Goal: Obtain resource: Obtain resource

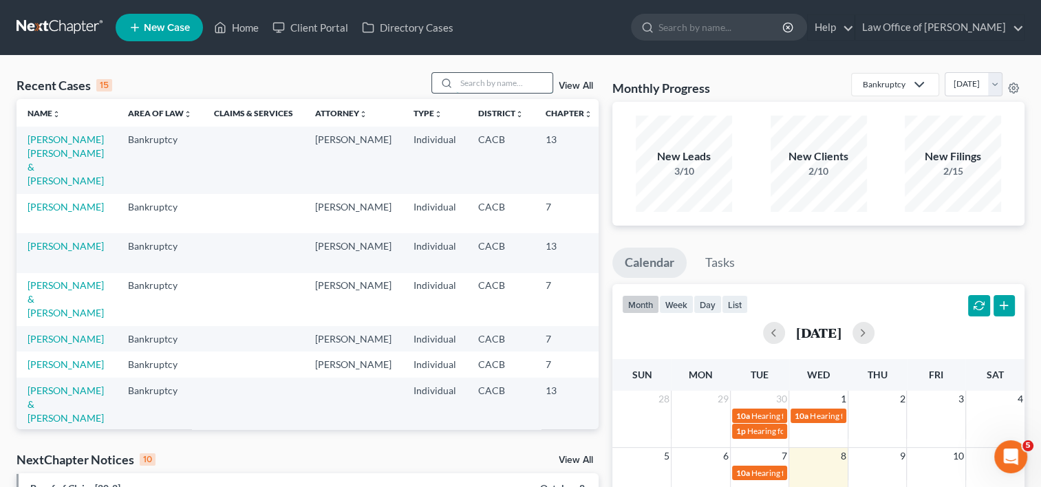
click at [500, 75] on input "search" at bounding box center [504, 83] width 96 height 20
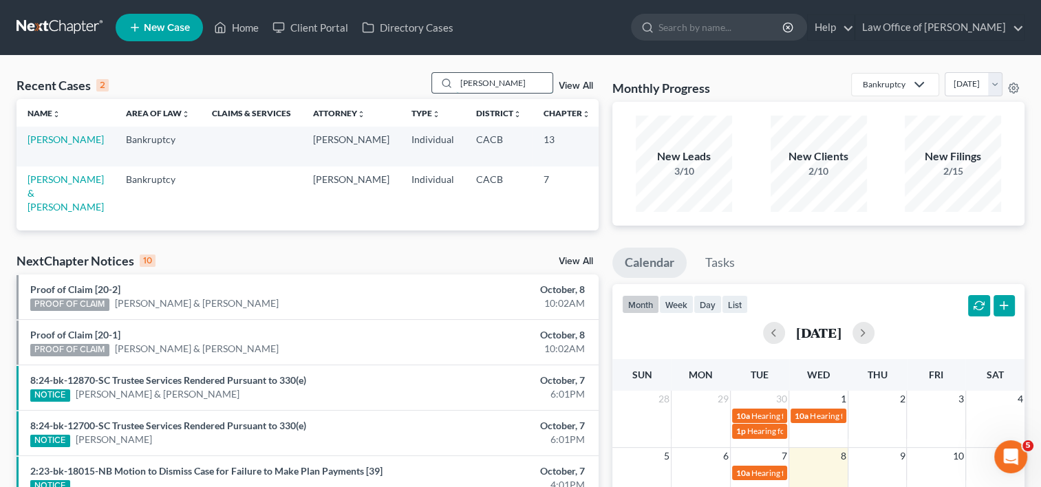
click at [479, 83] on input "pam" at bounding box center [504, 83] width 96 height 20
type input "p"
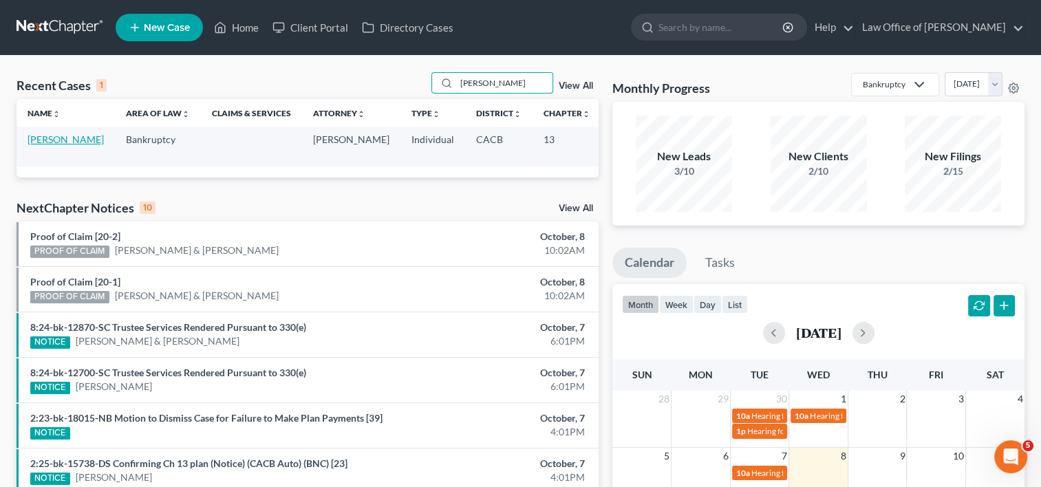
type input "wein"
click at [44, 145] on link "[PERSON_NAME]" at bounding box center [66, 140] width 76 height 12
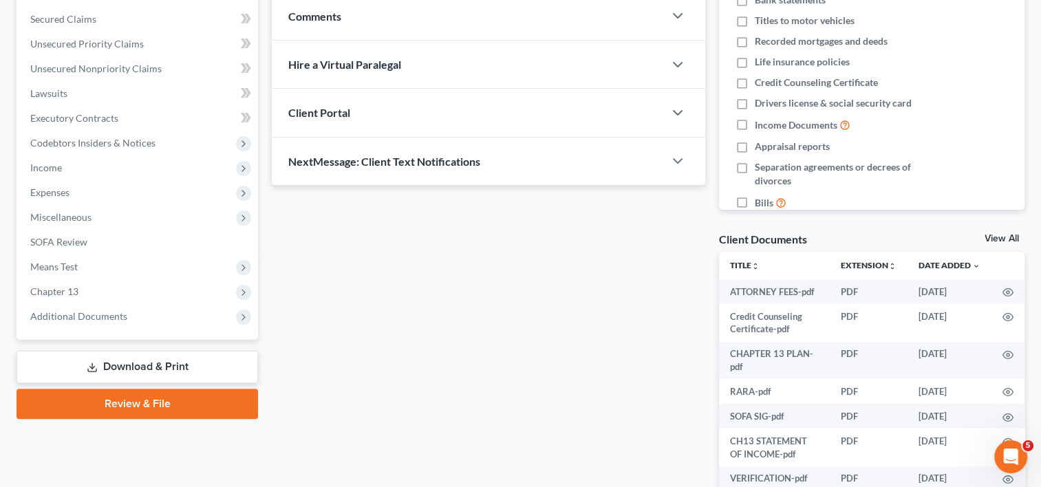
scroll to position [291, 0]
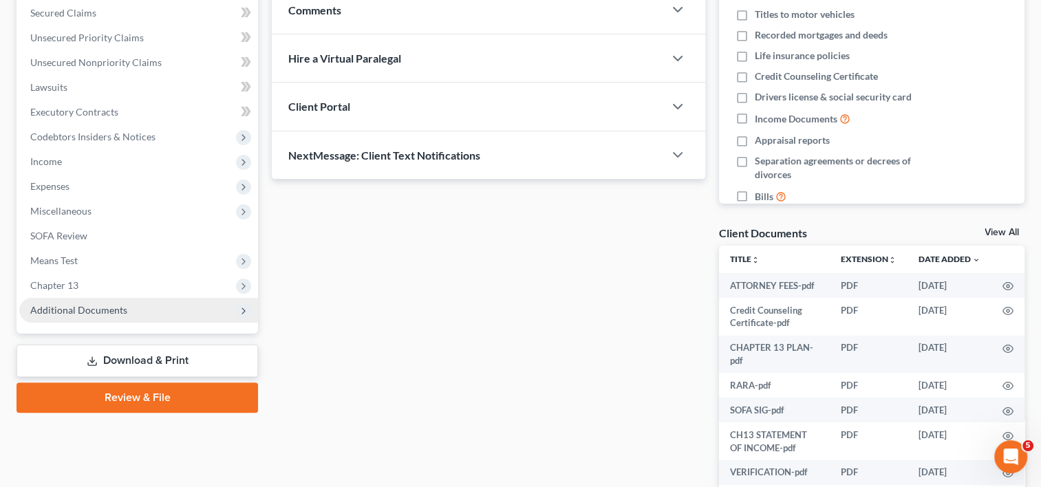
click at [134, 314] on span "Additional Documents" at bounding box center [138, 310] width 239 height 25
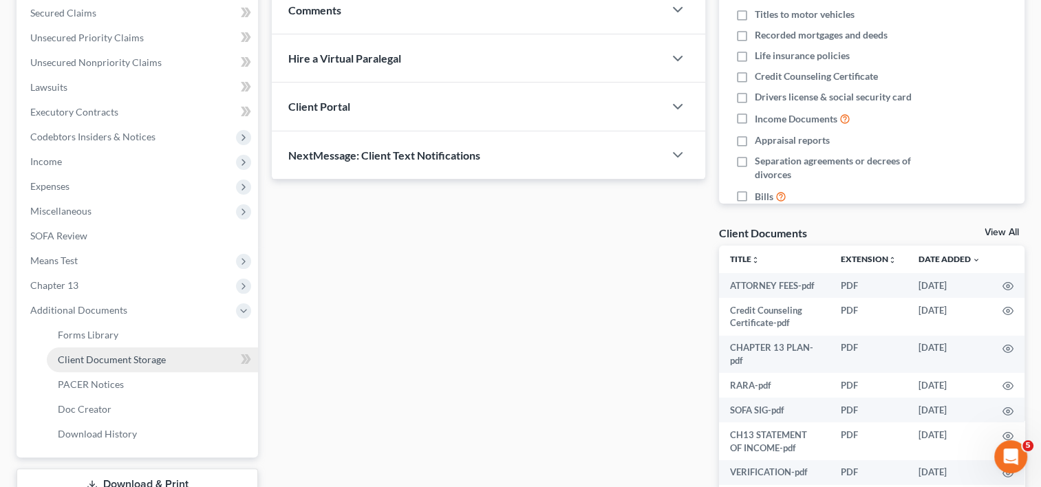
click at [151, 354] on span "Client Document Storage" at bounding box center [112, 360] width 108 height 12
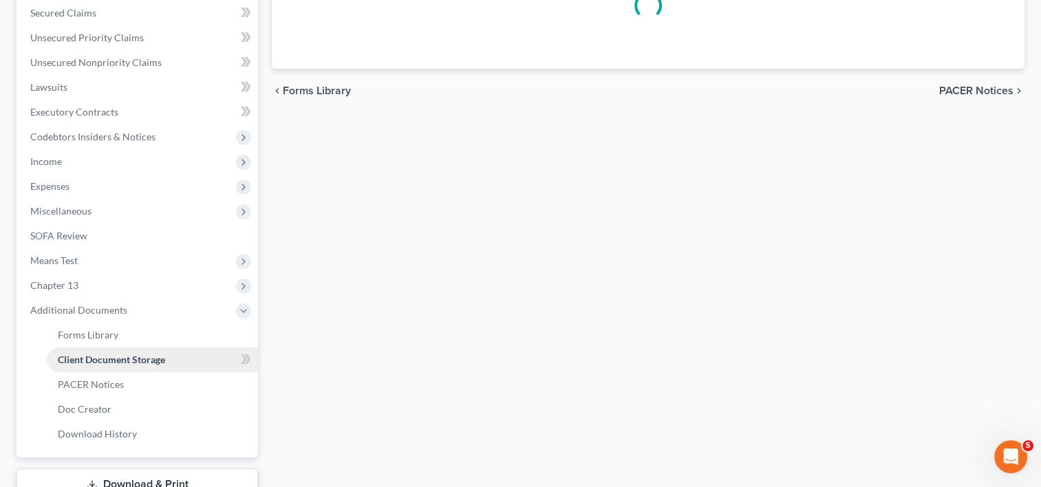
scroll to position [263, 0]
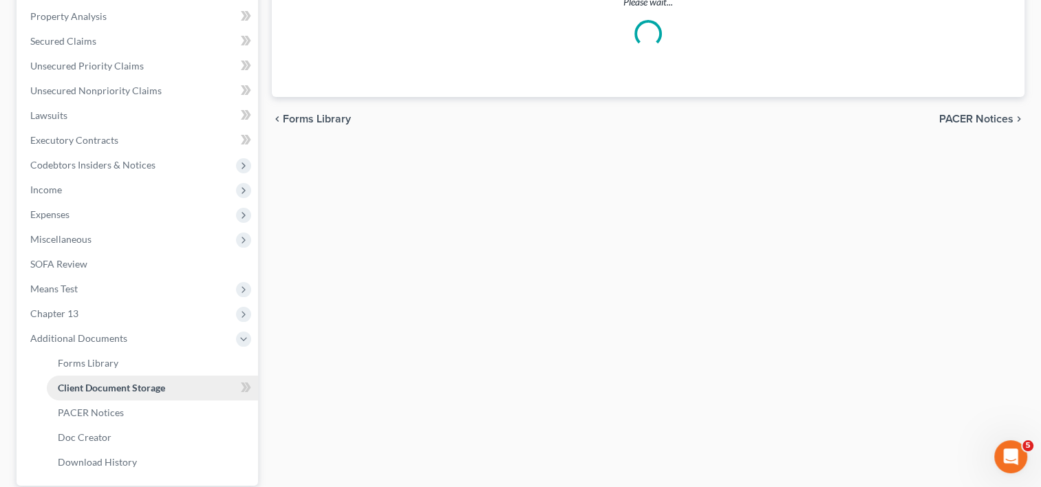
select select "60"
select select "65"
select select "57"
select select "56"
select select "30"
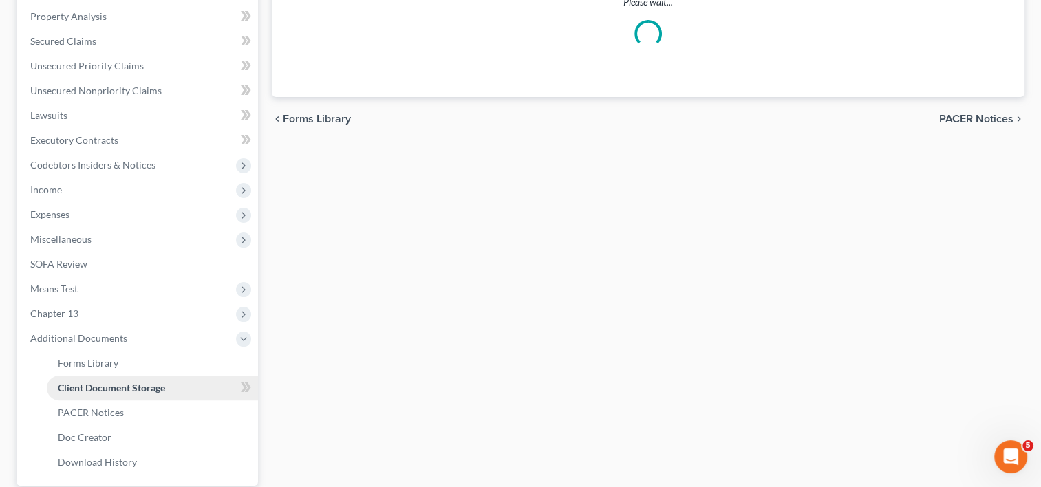
select select "59"
select select "53"
select select "57"
select select "41"
select select "19"
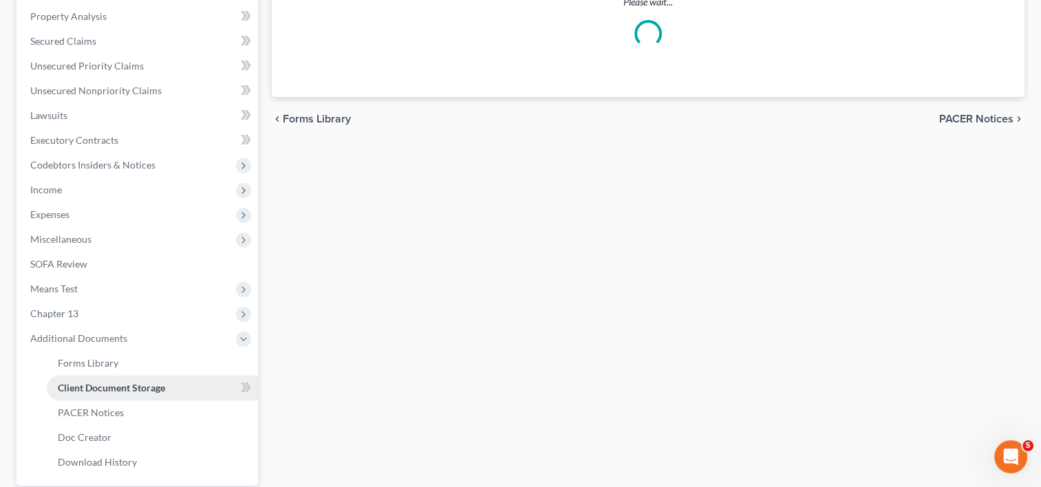
select select "33"
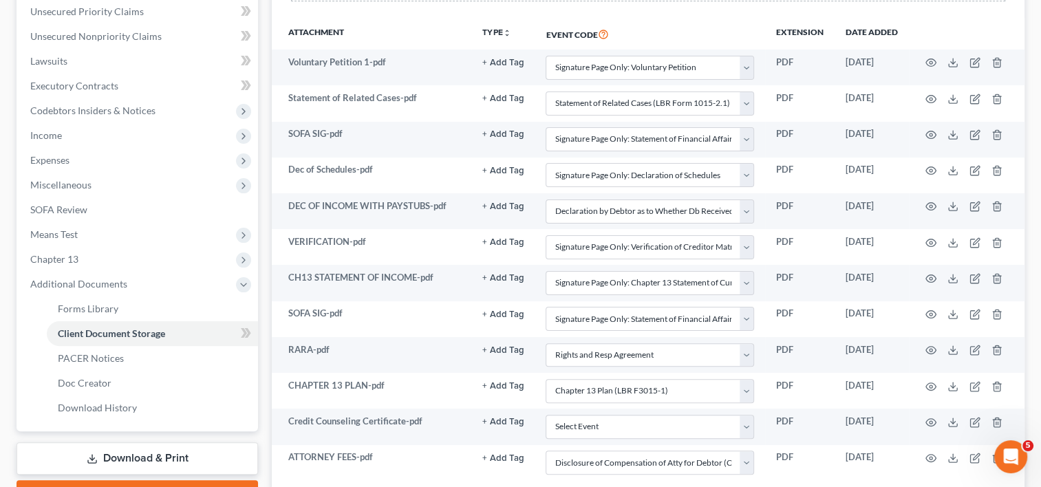
scroll to position [410, 0]
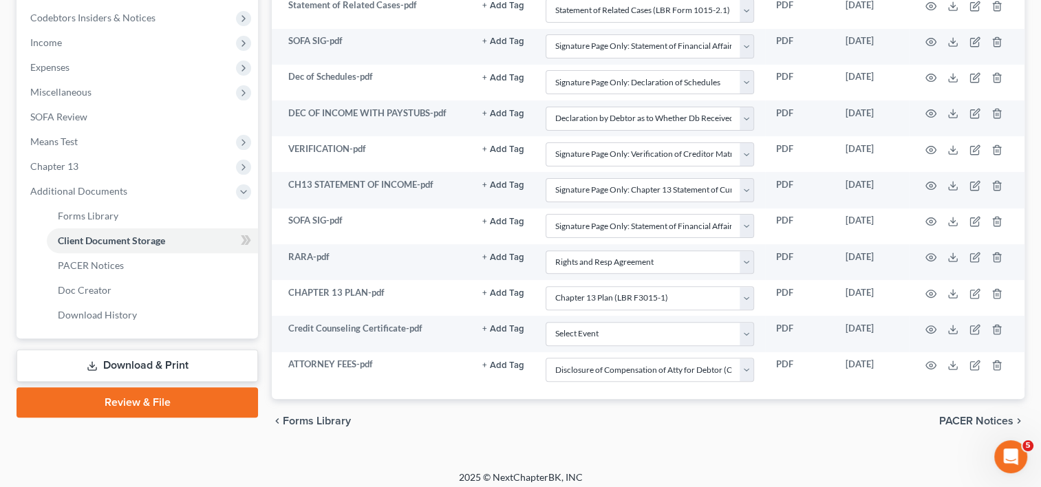
click at [129, 378] on link "Download & Print" at bounding box center [138, 366] width 242 height 32
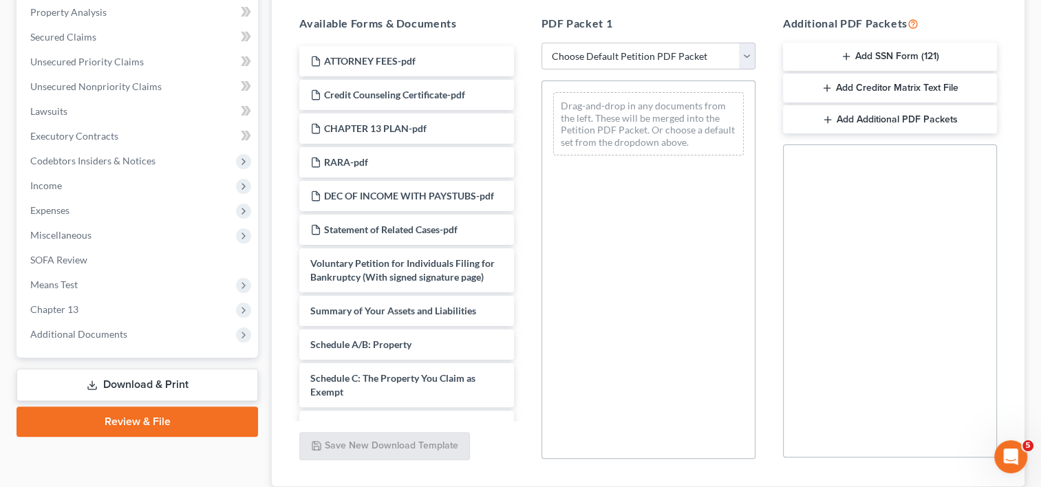
scroll to position [292, 0]
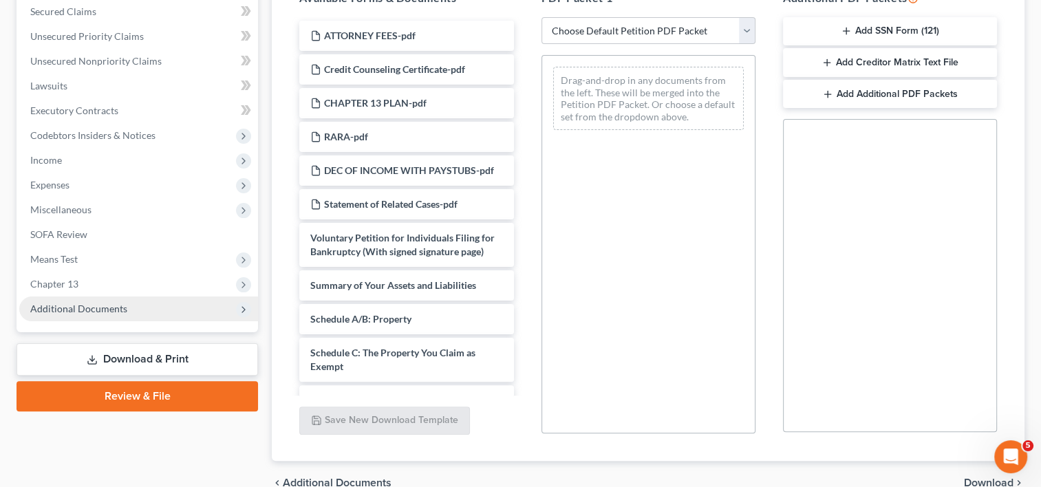
click at [118, 311] on span "Additional Documents" at bounding box center [78, 309] width 97 height 12
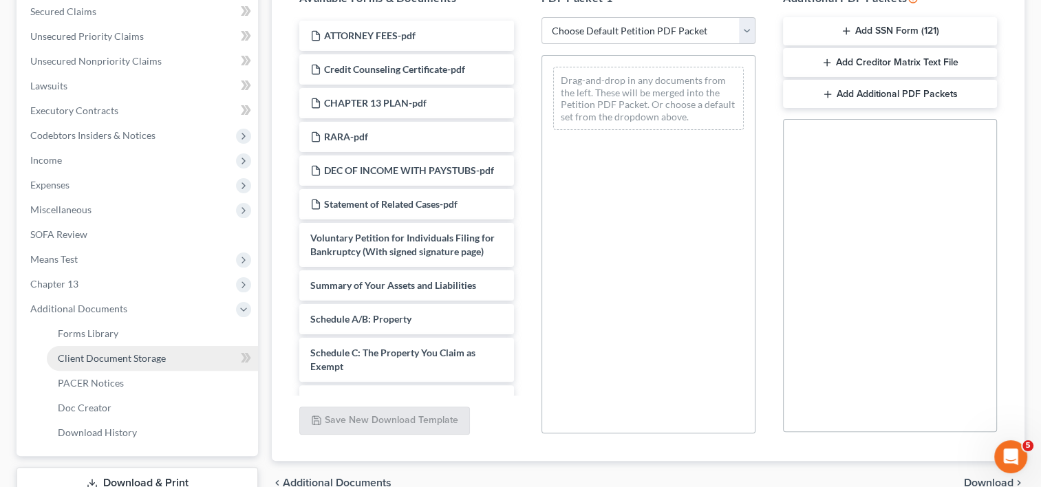
click at [149, 363] on link "Client Document Storage" at bounding box center [152, 358] width 211 height 25
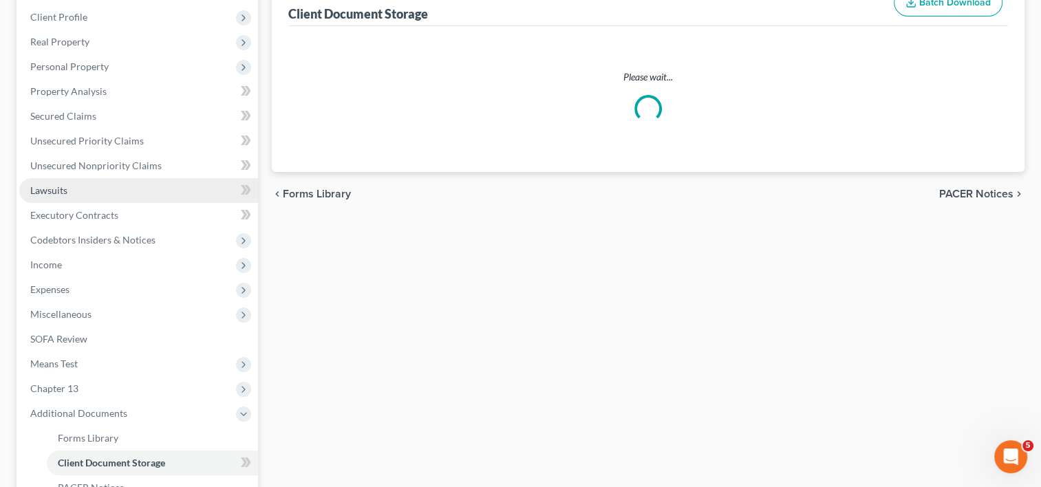
scroll to position [6, 0]
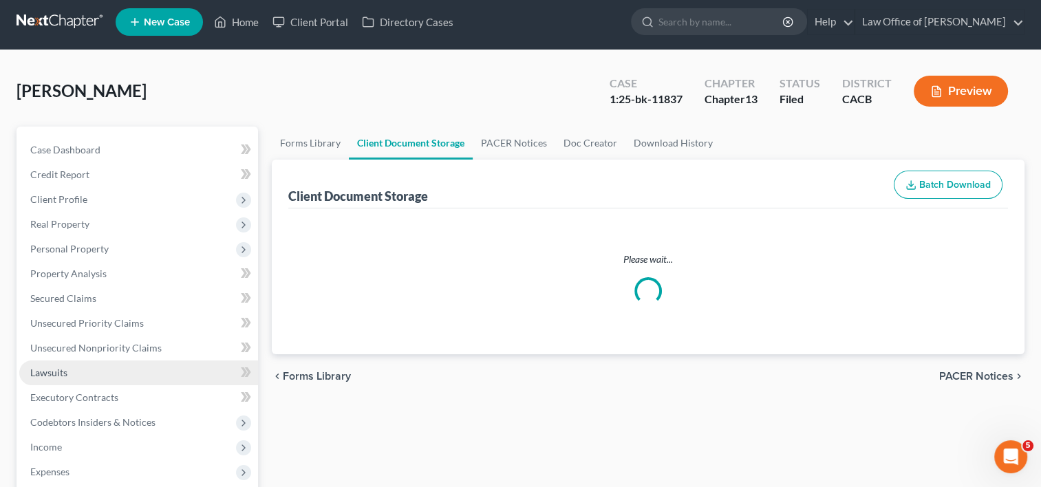
select select "60"
select select "65"
select select "57"
select select "56"
select select "30"
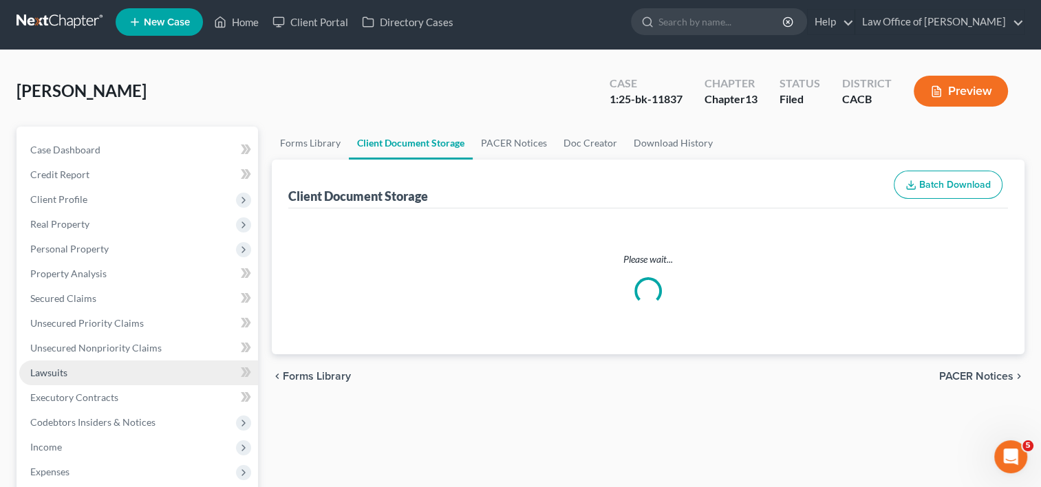
select select "59"
select select "53"
select select "57"
select select "41"
select select "19"
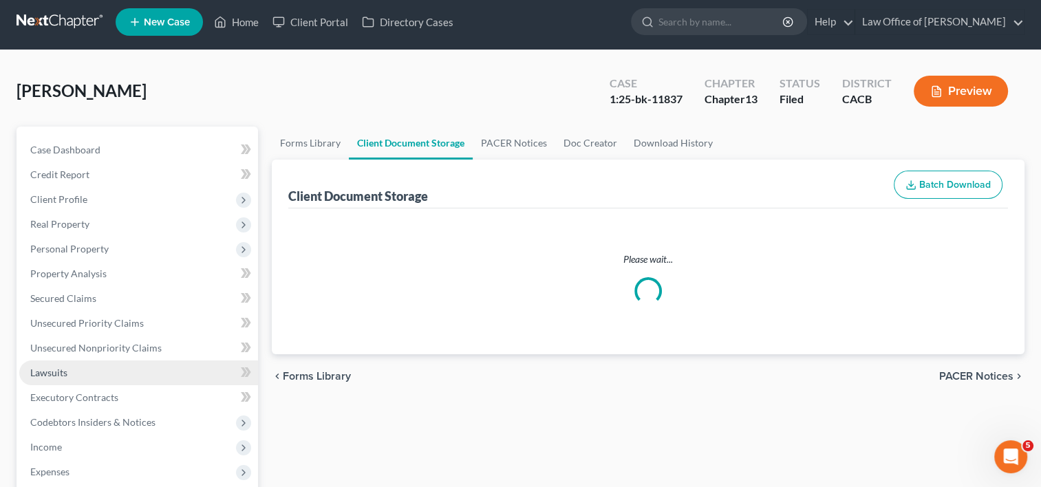
select select "33"
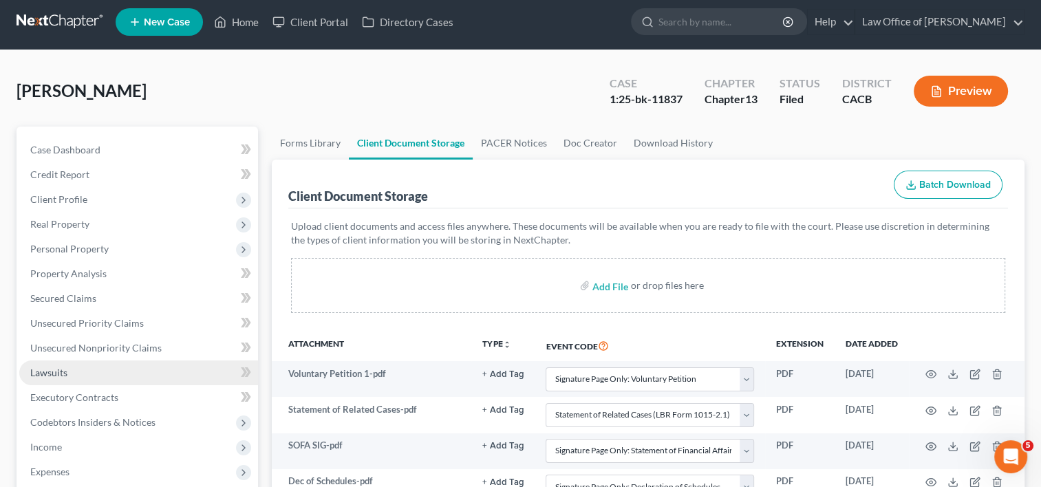
scroll to position [0, 0]
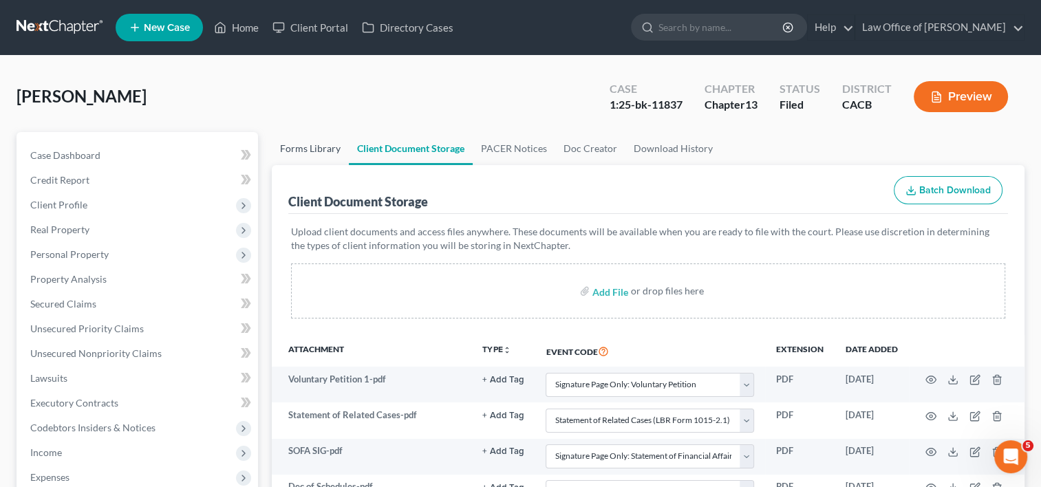
click at [322, 149] on link "Forms Library" at bounding box center [310, 148] width 77 height 33
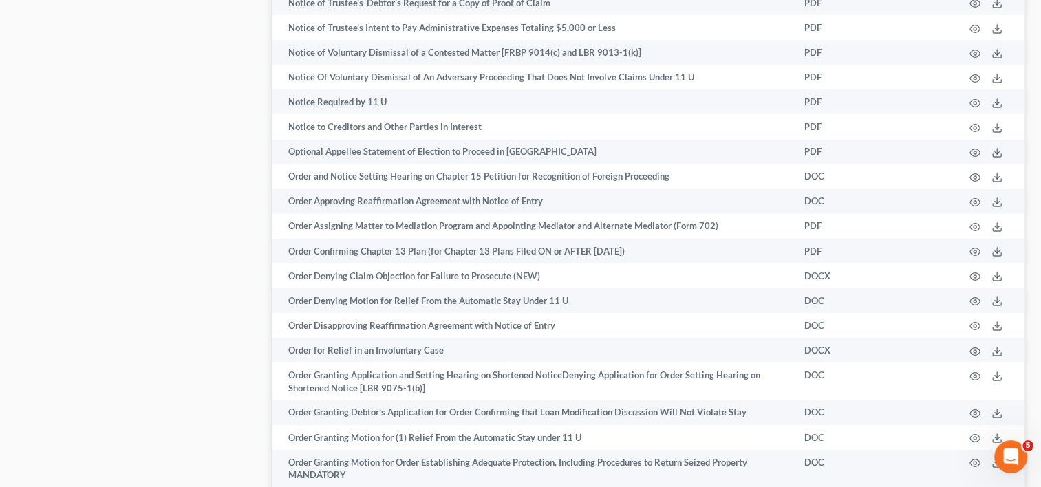
scroll to position [1754, 0]
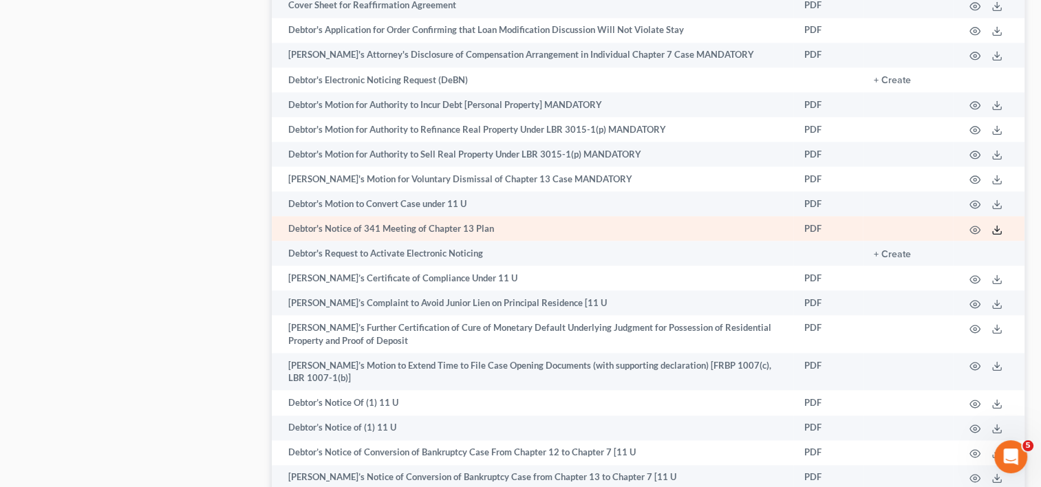
click at [997, 231] on polyline at bounding box center [997, 229] width 5 height 2
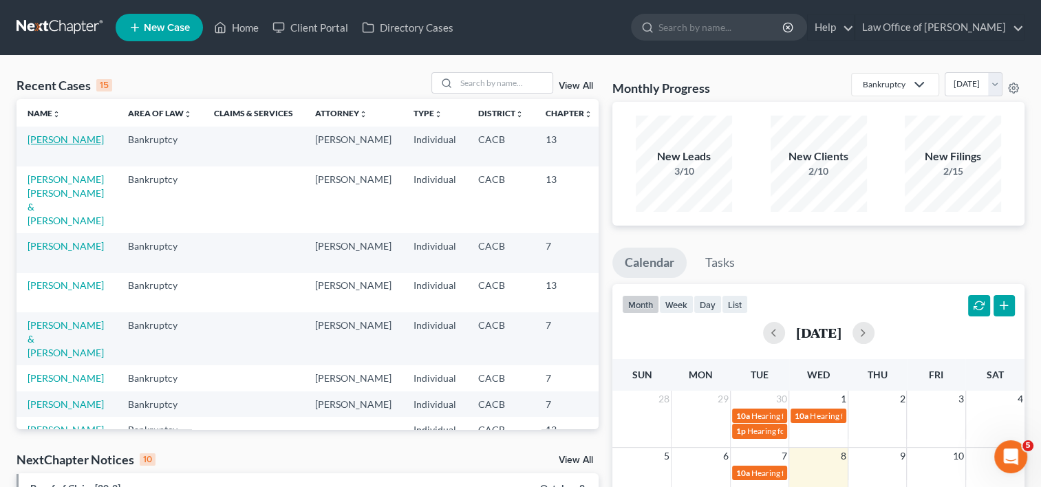
click at [47, 140] on link "[PERSON_NAME]" at bounding box center [66, 140] width 76 height 12
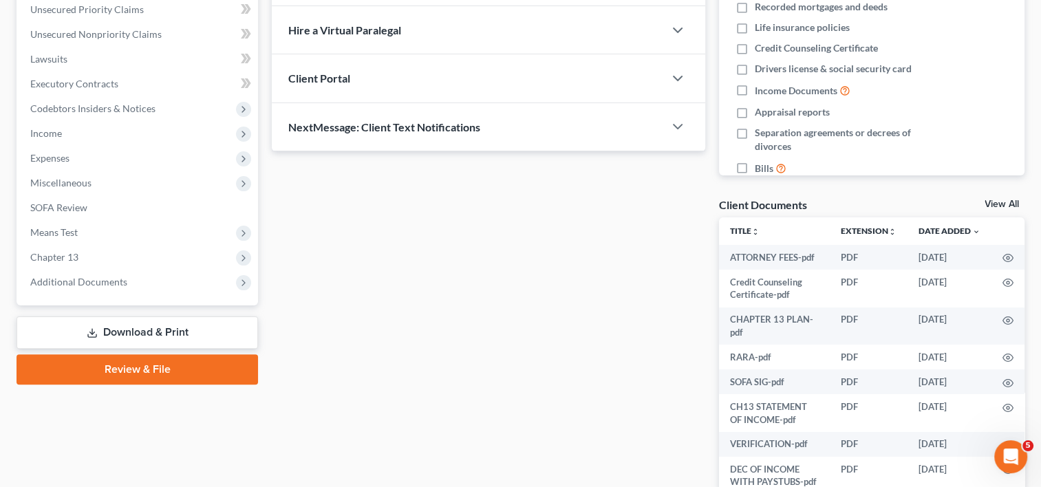
scroll to position [369, 0]
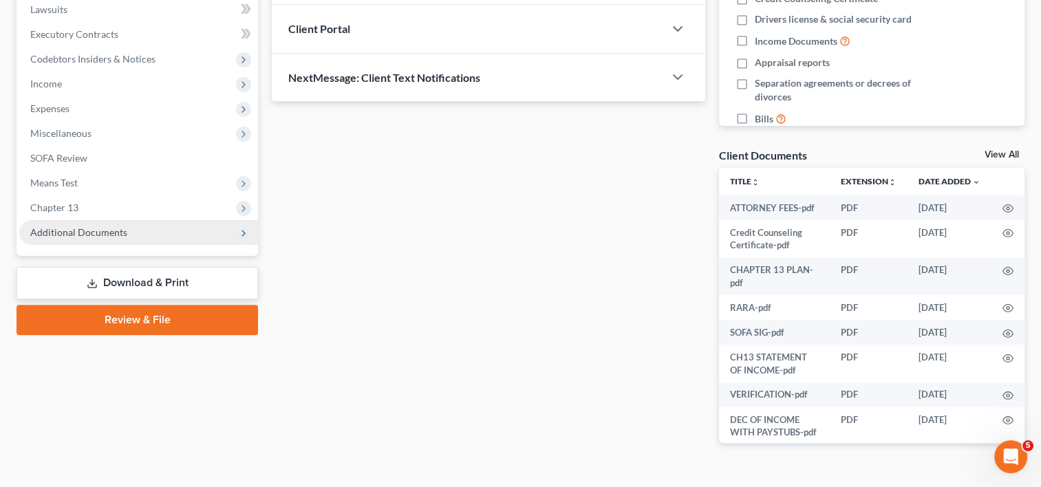
click at [71, 238] on span "Additional Documents" at bounding box center [138, 232] width 239 height 25
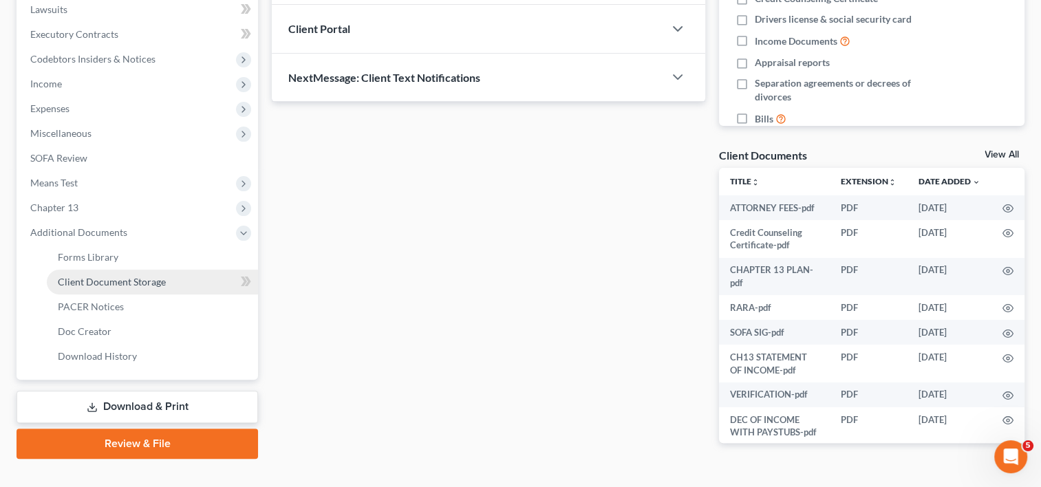
click at [99, 285] on span "Client Document Storage" at bounding box center [112, 282] width 108 height 12
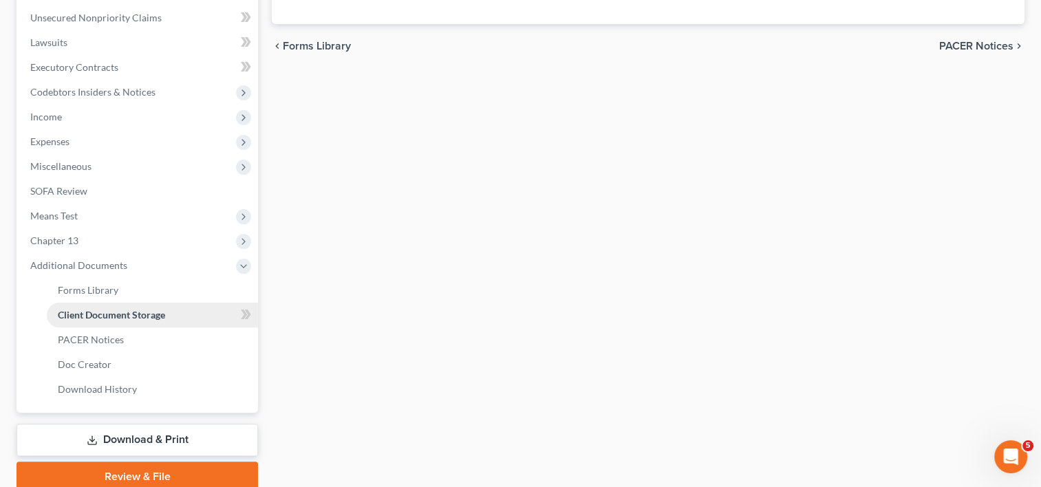
select select "60"
select select "65"
select select "57"
select select "56"
select select "30"
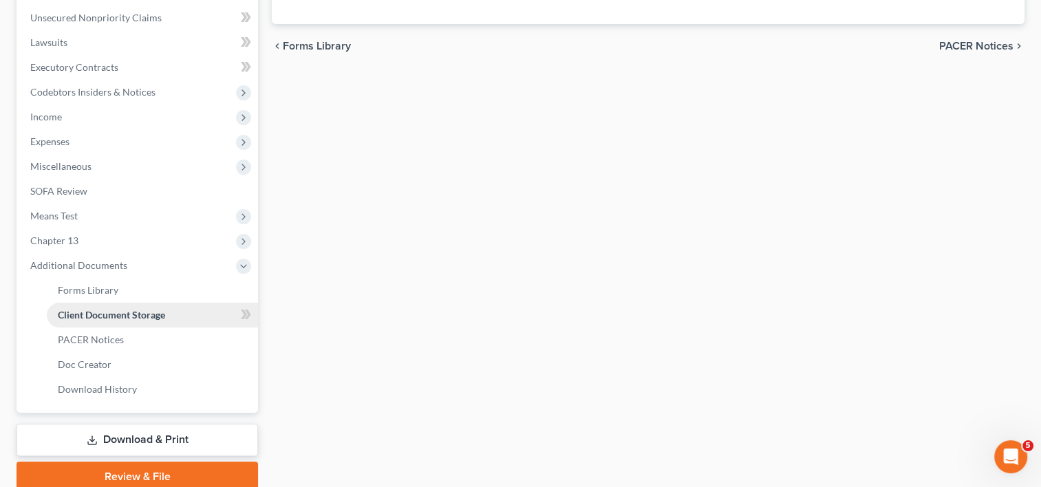
select select "59"
select select "53"
select select "57"
select select "41"
select select "19"
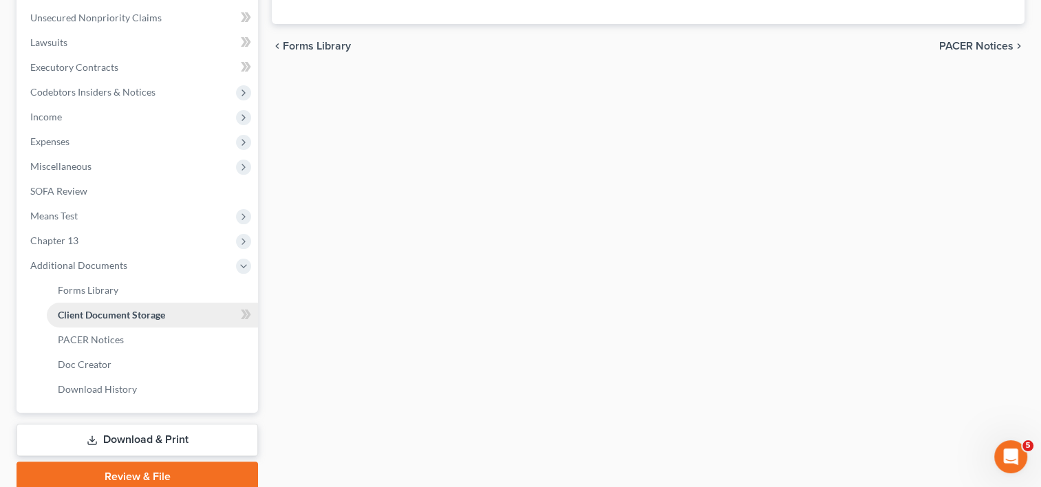
select select "33"
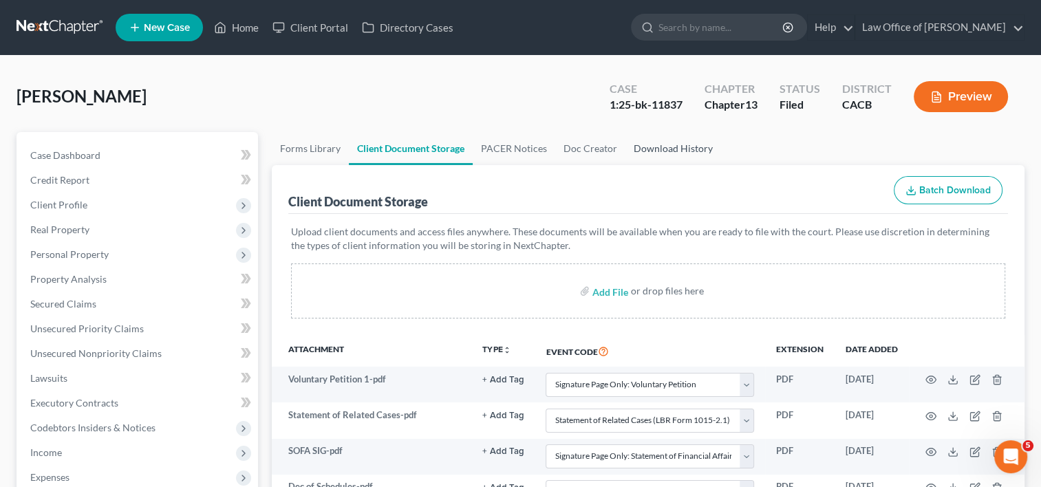
click at [657, 145] on link "Download History" at bounding box center [674, 148] width 96 height 33
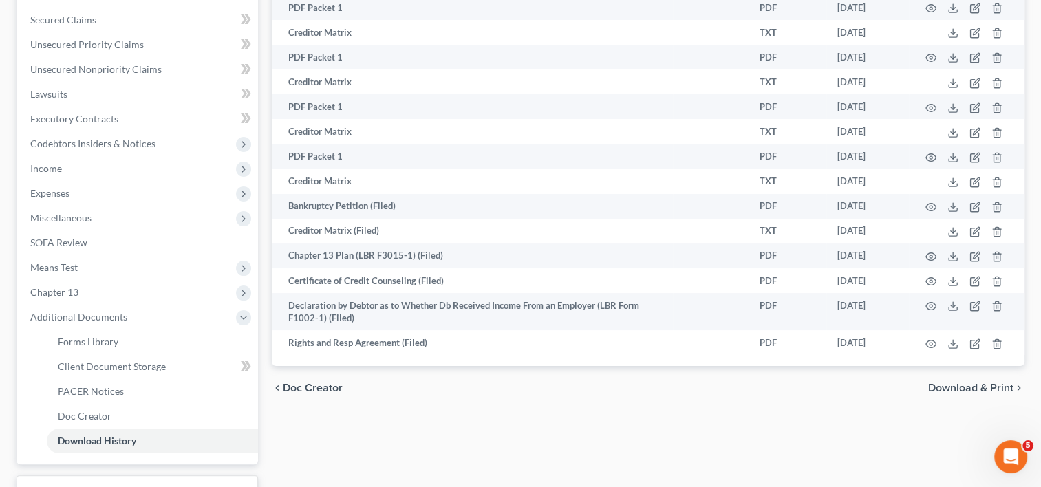
scroll to position [284, 0]
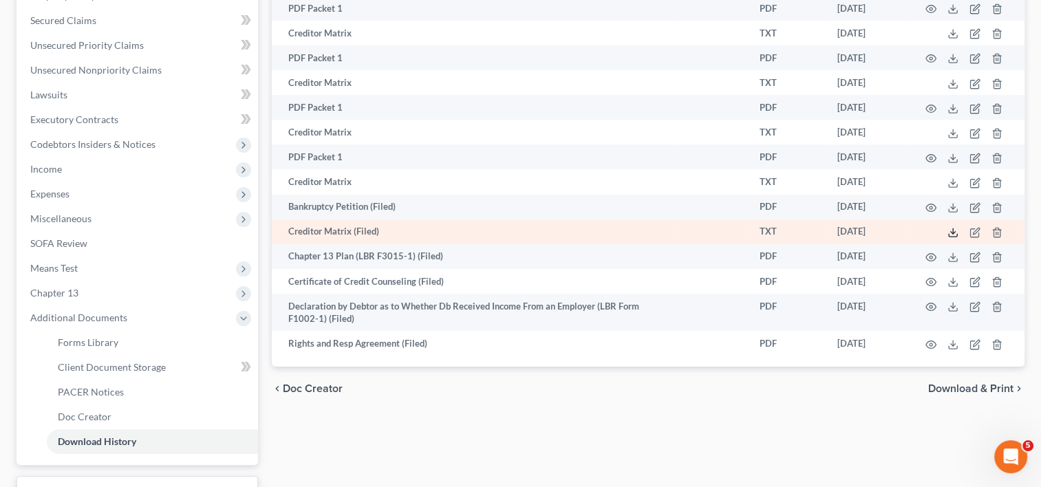
click at [955, 234] on polyline at bounding box center [953, 233] width 5 height 2
click at [954, 238] on icon at bounding box center [953, 232] width 11 height 11
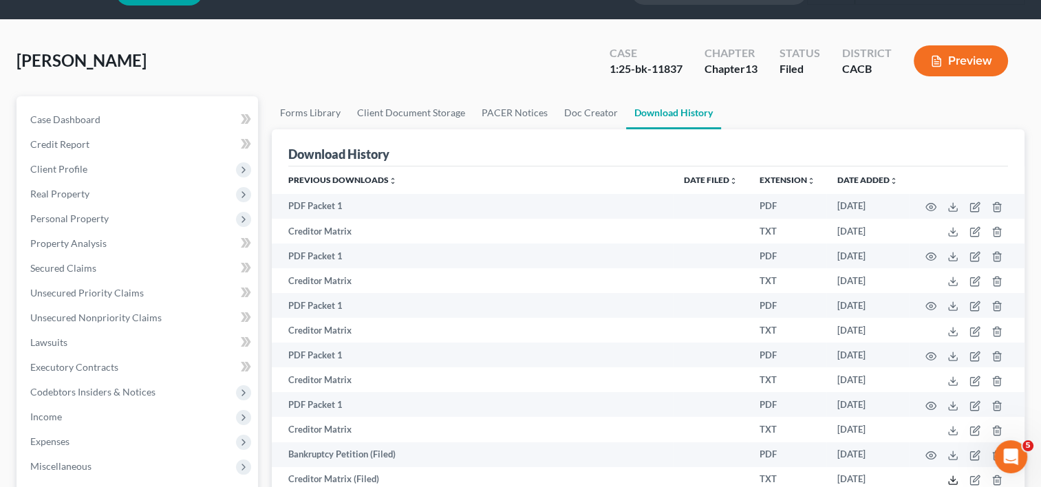
scroll to position [35, 0]
click at [301, 107] on link "Forms Library" at bounding box center [310, 113] width 77 height 33
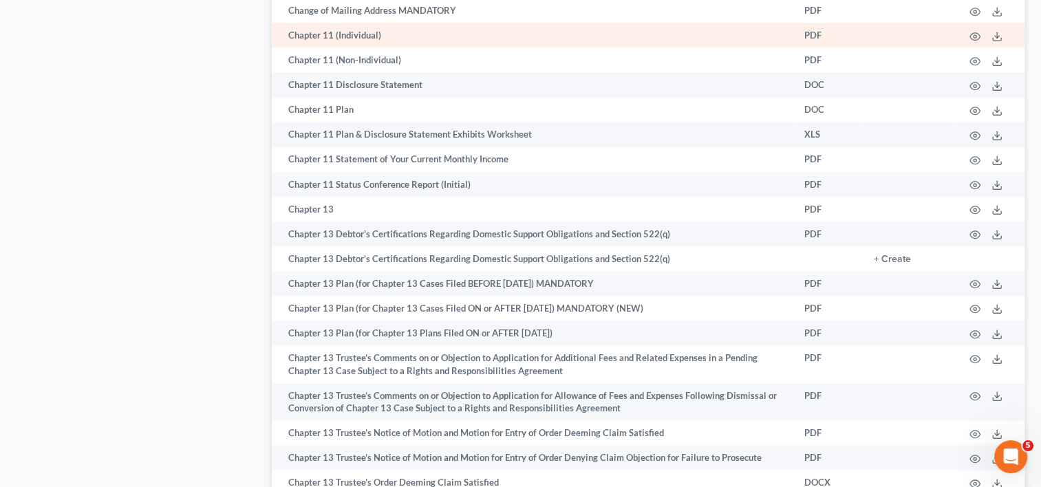
scroll to position [2406, 0]
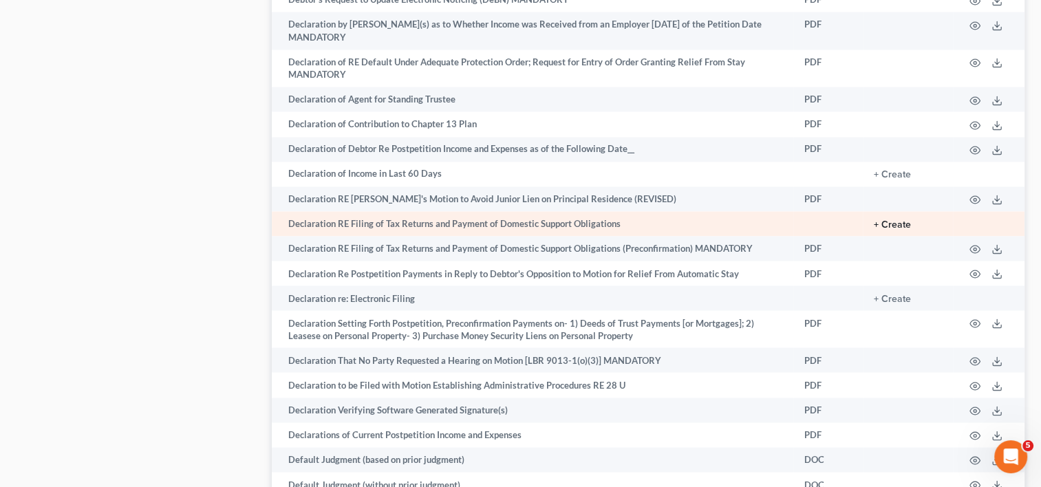
click at [896, 229] on button "+ Create" at bounding box center [892, 225] width 37 height 10
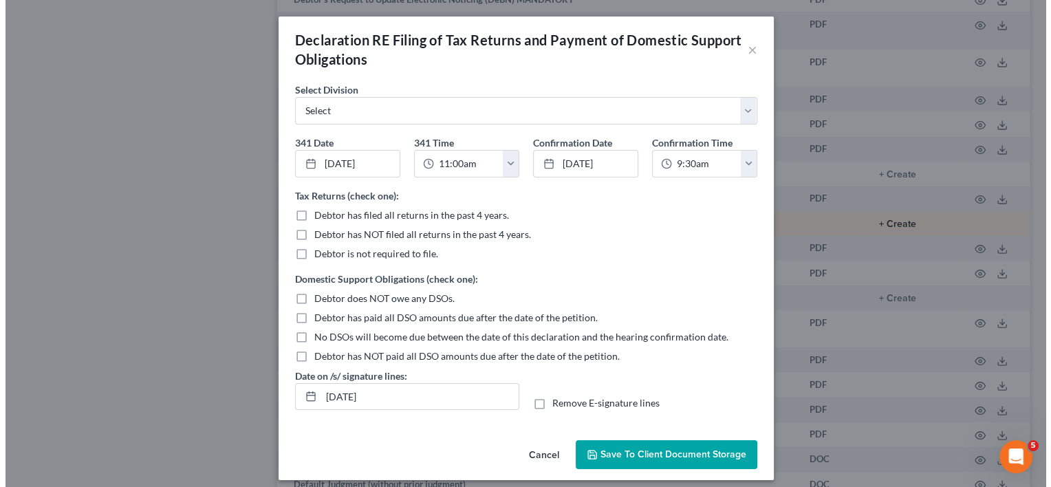
scroll to position [2381, 0]
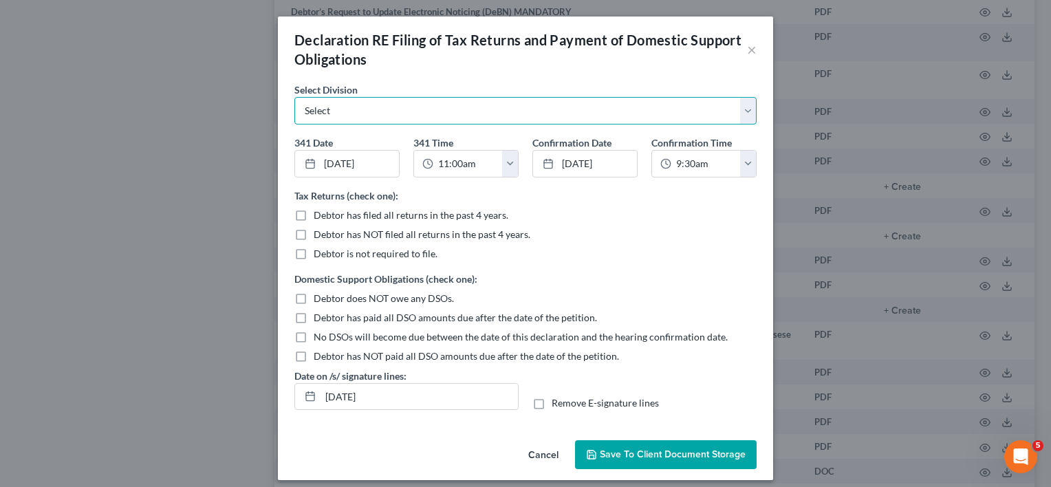
click at [401, 108] on select "Select [GEOGRAPHIC_DATA] [GEOGRAPHIC_DATA] [GEOGRAPHIC_DATA][PERSON_NAME] [GEOG…" at bounding box center [526, 111] width 462 height 28
select select "4"
click at [295, 97] on select "Select [GEOGRAPHIC_DATA] [GEOGRAPHIC_DATA] [GEOGRAPHIC_DATA][PERSON_NAME] [GEOG…" at bounding box center [526, 111] width 462 height 28
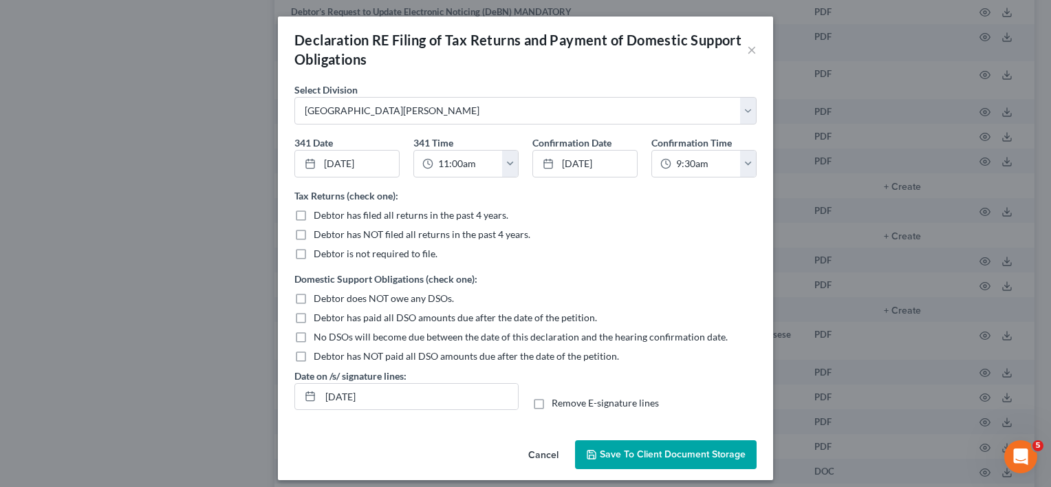
click at [314, 211] on label "Debtor has filed all returns in the past 4 years." at bounding box center [411, 216] width 195 height 14
click at [319, 211] on input "Debtor has filed all returns in the past 4 years." at bounding box center [323, 213] width 9 height 9
checkbox input "true"
click at [314, 299] on label "Debtor does NOT owe any DSOs." at bounding box center [384, 299] width 140 height 14
click at [319, 299] on input "Debtor does NOT owe any DSOs." at bounding box center [323, 296] width 9 height 9
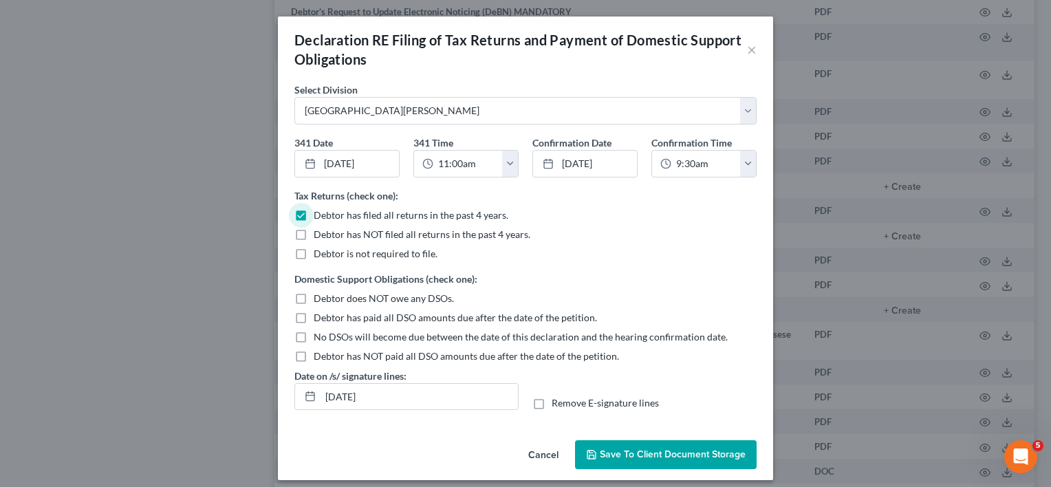
checkbox input "true"
click at [655, 457] on span "Save to Client Document Storage" at bounding box center [673, 455] width 146 height 12
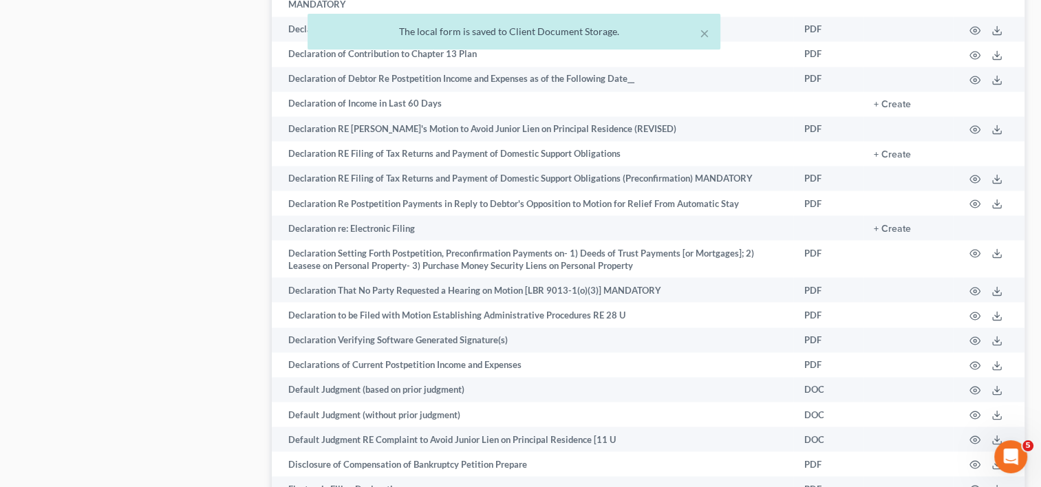
scroll to position [0, 0]
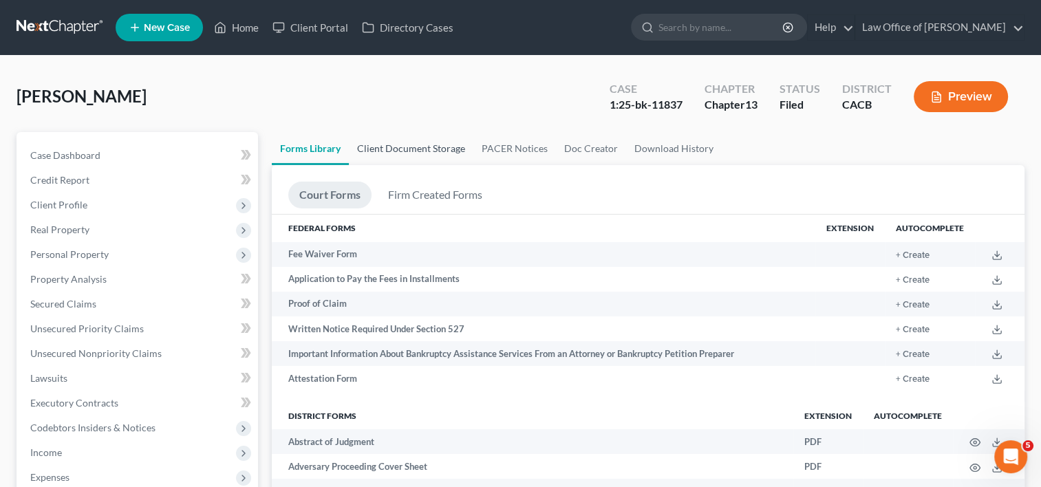
click at [412, 151] on link "Client Document Storage" at bounding box center [411, 148] width 125 height 33
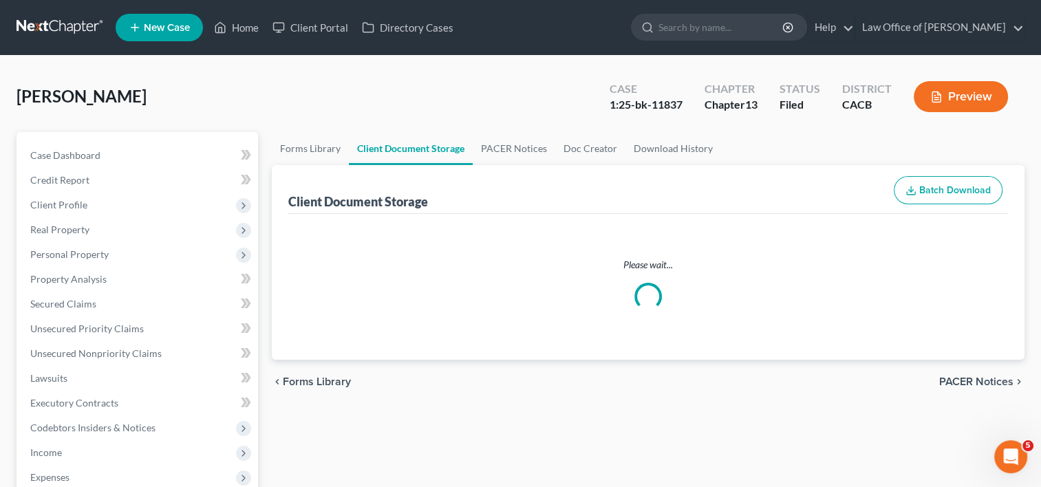
select select "60"
select select "65"
select select "57"
select select "56"
select select "30"
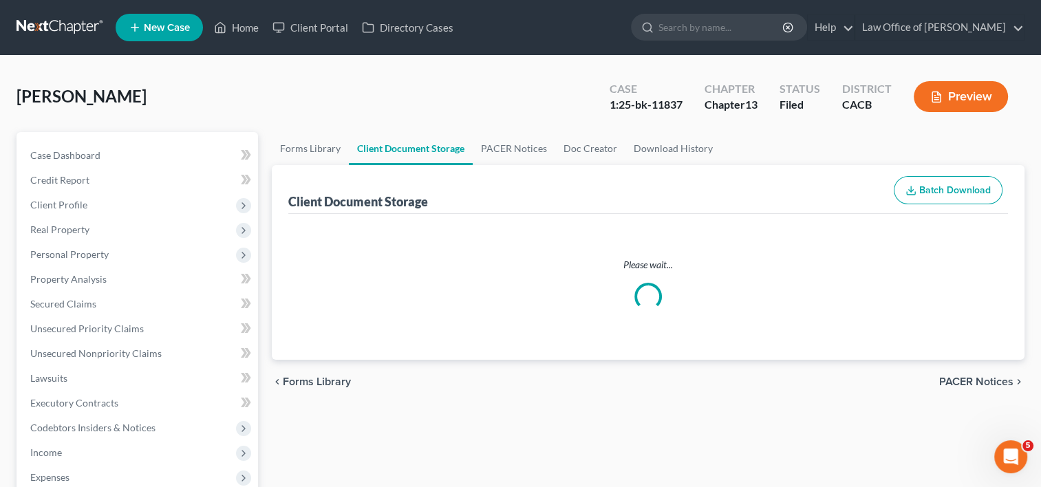
select select "59"
select select "53"
select select "57"
select select "41"
select select "19"
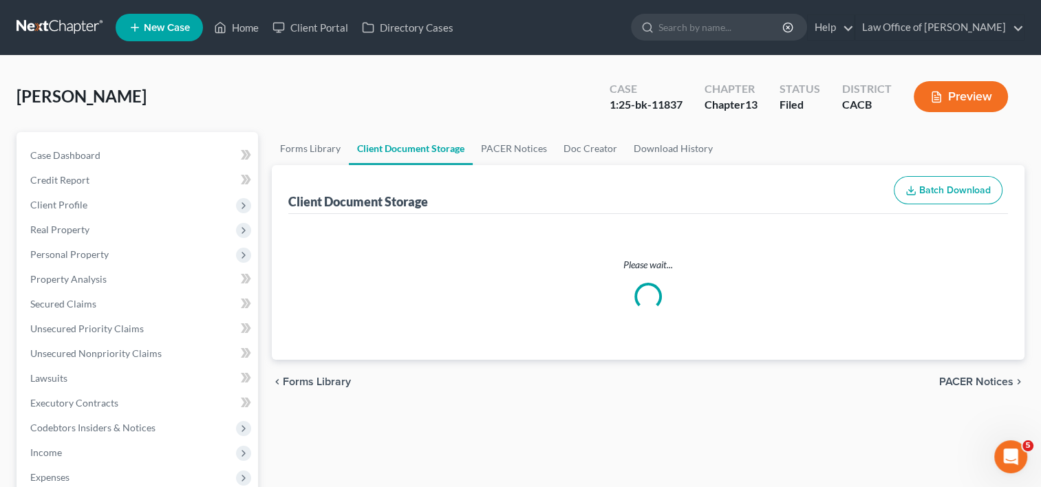
select select "33"
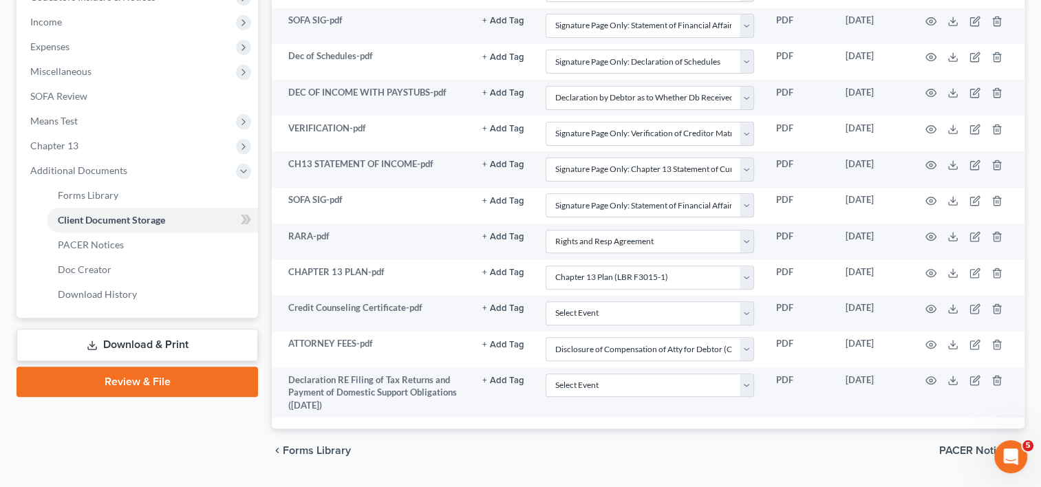
scroll to position [465, 0]
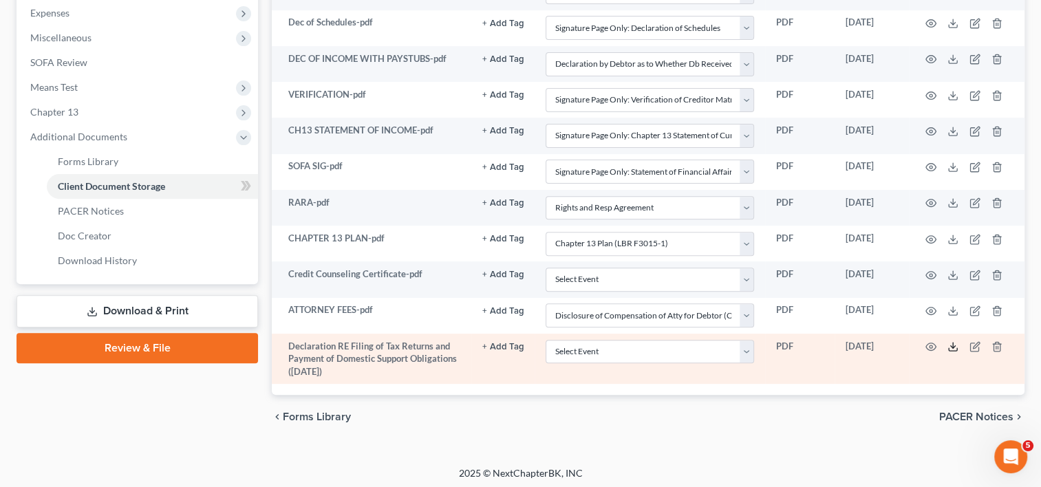
click at [951, 344] on icon at bounding box center [953, 346] width 11 height 11
click at [952, 342] on icon at bounding box center [953, 346] width 11 height 11
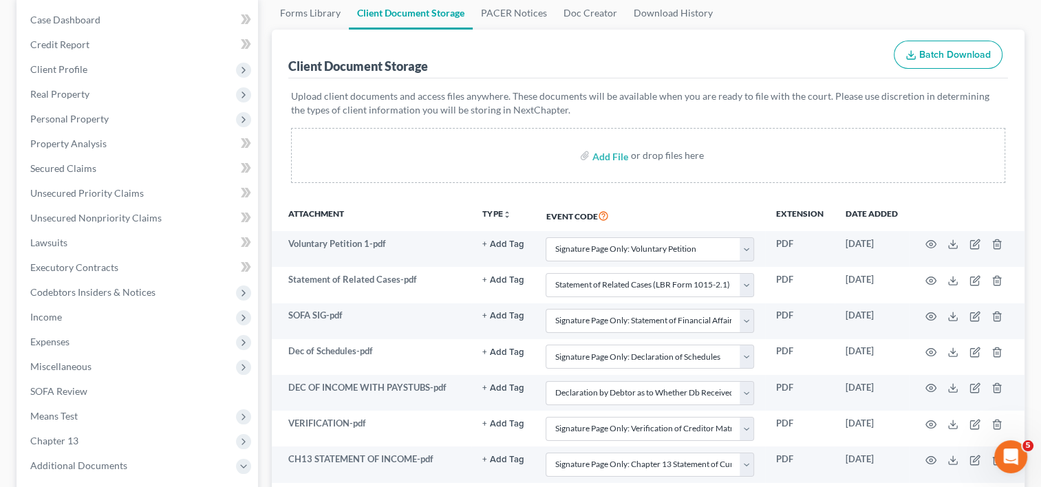
scroll to position [0, 0]
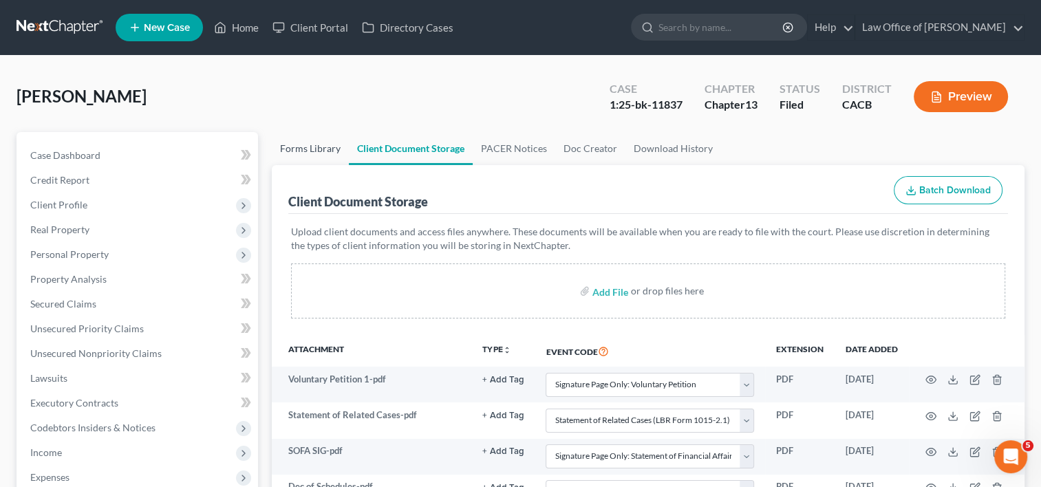
click at [314, 145] on link "Forms Library" at bounding box center [310, 148] width 77 height 33
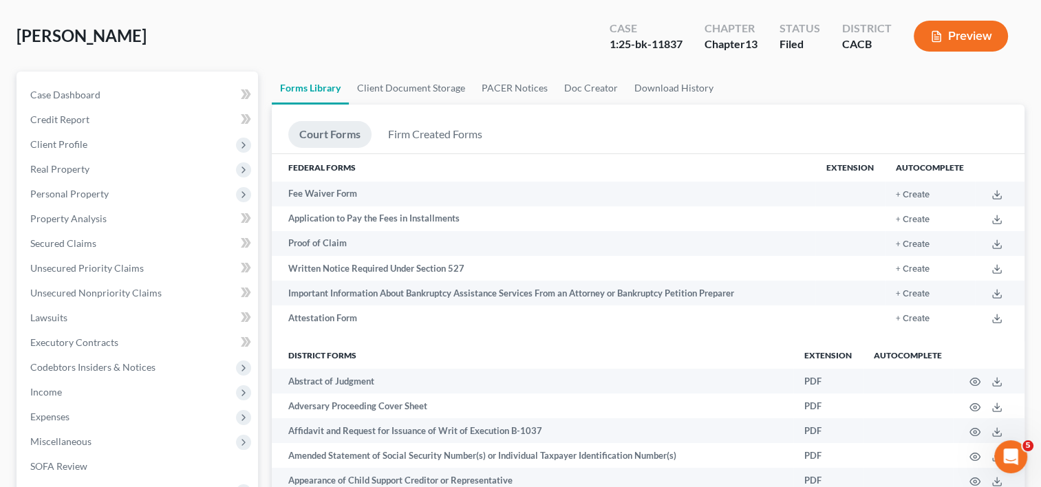
scroll to position [6670, 0]
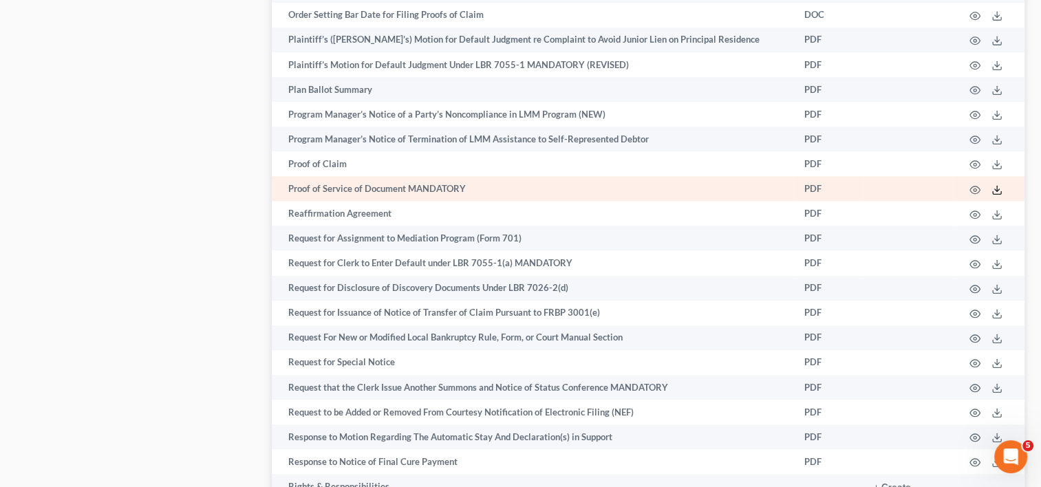
click at [994, 195] on icon at bounding box center [997, 189] width 11 height 11
